Goal: Task Accomplishment & Management: Manage account settings

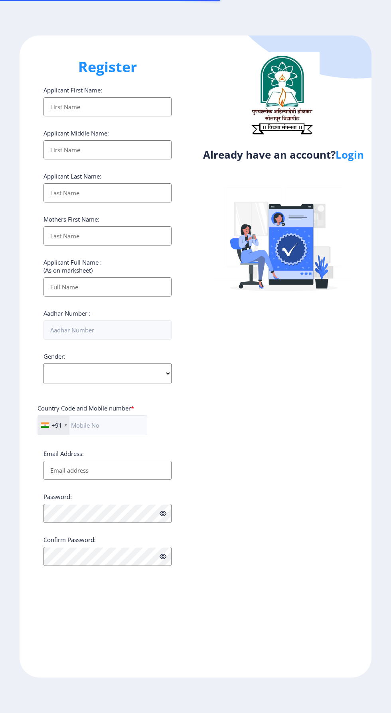
select select
click at [358, 161] on link "Login" at bounding box center [349, 154] width 28 height 14
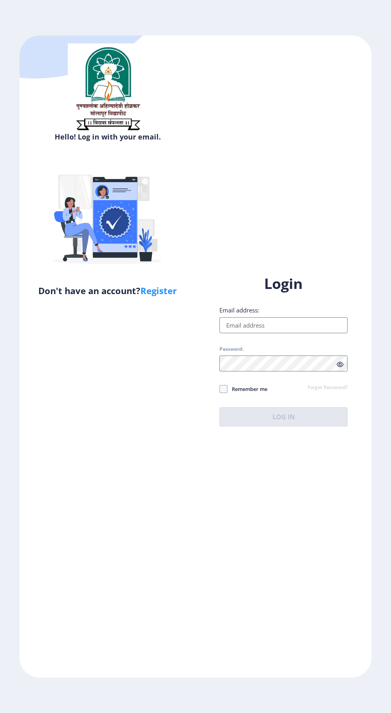
click at [237, 333] on input "Email address:" at bounding box center [283, 325] width 128 height 16
type input "prajaktachopade1997@gmail.com"
